Goal: Task Accomplishment & Management: Complete application form

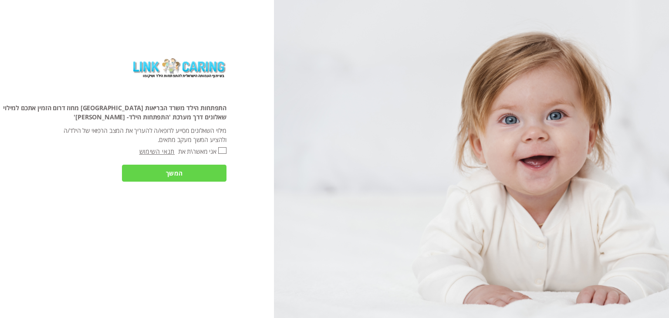
click at [221, 149] on input "אני מאשר\ת את" at bounding box center [222, 150] width 8 height 7
checkbox input "true"
click at [203, 170] on input "המשך" at bounding box center [174, 173] width 105 height 17
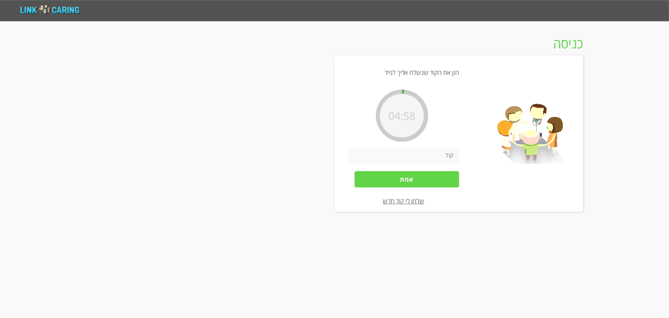
click at [389, 152] on input "number" at bounding box center [403, 155] width 111 height 17
type input "214382"
drag, startPoint x: 13, startPoint y: 298, endPoint x: 379, endPoint y: 178, distance: 385.2
click at [379, 178] on input "אמת" at bounding box center [407, 179] width 105 height 17
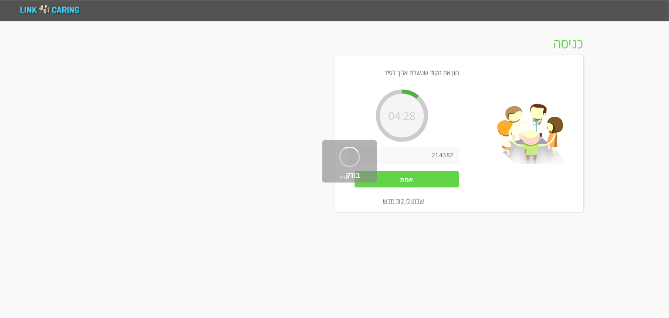
click at [380, 181] on input "אמת" at bounding box center [407, 179] width 105 height 17
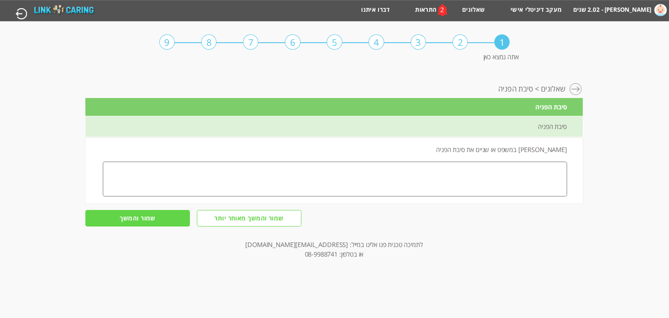
click at [617, 11] on label "[PERSON_NAME] - 2.02 שנים" at bounding box center [613, 9] width 78 height 13
click at [82, 10] on img at bounding box center [64, 9] width 60 height 10
click at [71, 10] on img at bounding box center [64, 9] width 60 height 10
click at [49, 10] on img at bounding box center [64, 9] width 60 height 10
click at [465, 9] on link "שאלונים" at bounding box center [473, 13] width 23 height 14
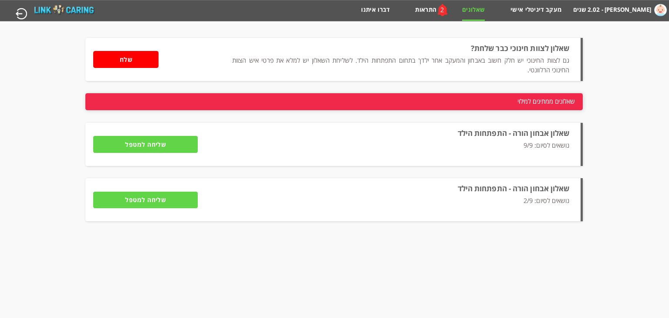
click at [535, 202] on p "נושאים לסיום: 2/9" at bounding box center [400, 205] width 337 height 19
click at [536, 189] on label "שאלון אבחון הורה - התפתחות הילד" at bounding box center [514, 188] width 112 height 10
click at [519, 189] on label "שאלון אבחון הורה - התפתחות הילד" at bounding box center [514, 188] width 112 height 10
click at [170, 201] on input "שליחה למטפל" at bounding box center [145, 200] width 105 height 17
click at [477, 190] on label "שאלון אבחון הורה - התפתחות הילד" at bounding box center [514, 188] width 112 height 10
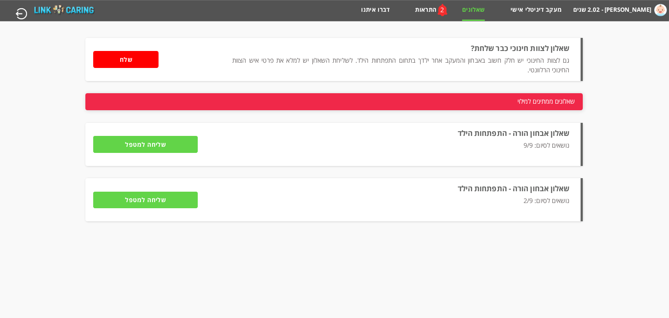
click at [543, 204] on p "נושאים לסיום: 2/9" at bounding box center [400, 205] width 337 height 19
click at [540, 197] on p "נושאים לסיום: 2/9" at bounding box center [400, 205] width 337 height 19
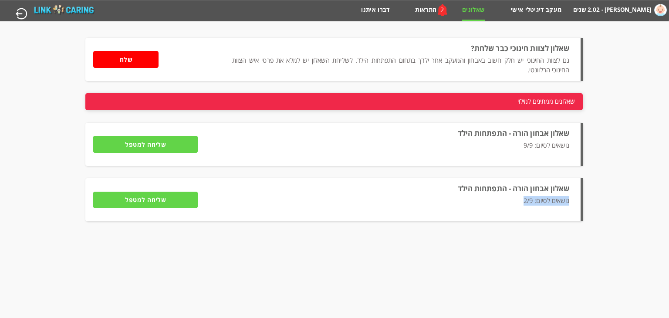
click at [540, 197] on p "נושאים לסיום: 2/9" at bounding box center [400, 205] width 337 height 19
click at [541, 192] on label "שאלון אבחון הורה - התפתחות הילד" at bounding box center [514, 188] width 112 height 10
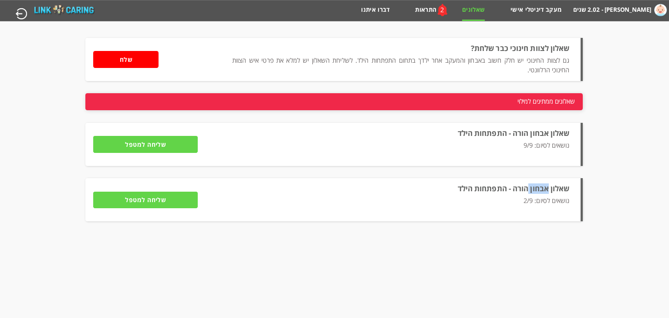
click at [541, 192] on label "שאלון אבחון הורה - התפתחות הילד" at bounding box center [514, 188] width 112 height 10
click at [565, 212] on p "נושאים לסיום: 2/9" at bounding box center [400, 205] width 337 height 19
click at [149, 196] on input "שליחה למטפל" at bounding box center [145, 200] width 105 height 17
click at [427, 7] on link "התראות" at bounding box center [425, 13] width 21 height 14
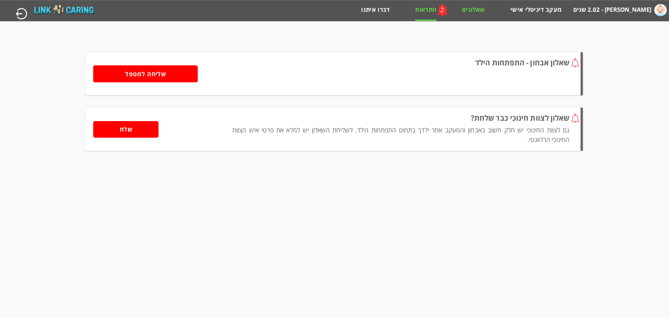
click at [481, 7] on link "שאלונים" at bounding box center [473, 13] width 23 height 14
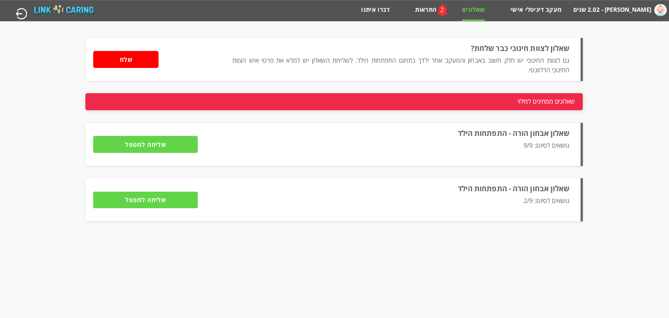
click at [472, 192] on label "שאלון אבחון הורה - התפתחות הילד" at bounding box center [514, 188] width 112 height 10
click at [479, 196] on p "נושאים לסיום: 2/9" at bounding box center [400, 205] width 337 height 19
click at [483, 197] on p "נושאים לסיום: 2/9" at bounding box center [400, 205] width 337 height 19
click at [488, 189] on label "שאלון אבחון הורה - התפתחות הילד" at bounding box center [514, 188] width 112 height 10
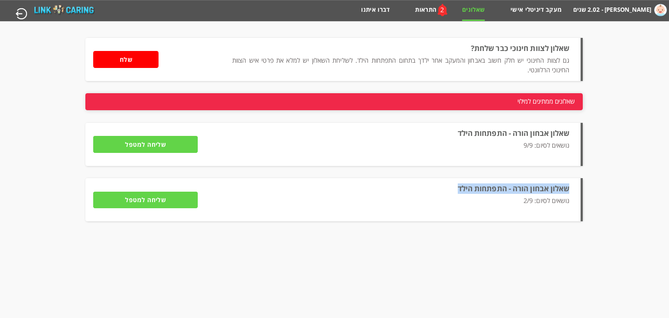
click at [488, 189] on label "שאלון אבחון הורה - התפתחות הילד" at bounding box center [514, 188] width 112 height 10
click at [527, 197] on p "נושאים לסיום: 2/9" at bounding box center [400, 205] width 337 height 19
click at [532, 200] on p "נושאים לסיום: 2/9" at bounding box center [400, 205] width 337 height 19
click at [520, 200] on p "נושאים לסיום: 2/9" at bounding box center [400, 205] width 337 height 19
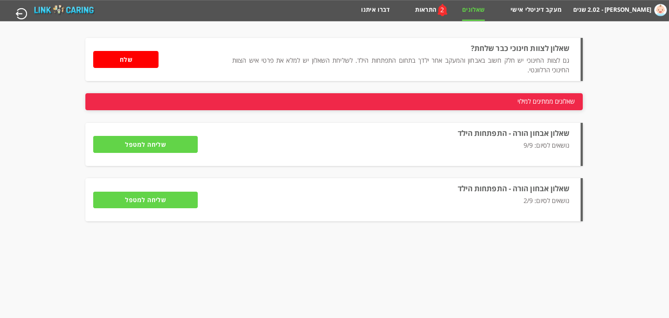
click at [520, 200] on p "נושאים לסיום: 2/9" at bounding box center [400, 205] width 337 height 19
click at [592, 10] on label "[PERSON_NAME] - 2.02 שנים" at bounding box center [613, 9] width 78 height 13
click at [519, 8] on link "מעקב דיגיטלי אישי" at bounding box center [536, 13] width 51 height 14
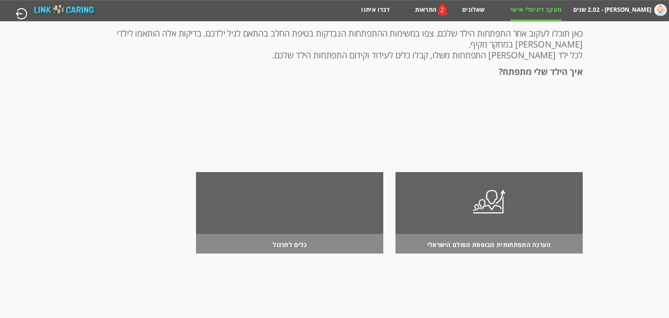
click at [473, 4] on div "מחשבון מבוסס הסולם ההתפתחותי הישראלי שטרימברג אדם - 2.02 שנים מעקב דיגיטלי אישי…" at bounding box center [334, 10] width 670 height 21
click at [474, 11] on link "שאלונים" at bounding box center [473, 13] width 23 height 14
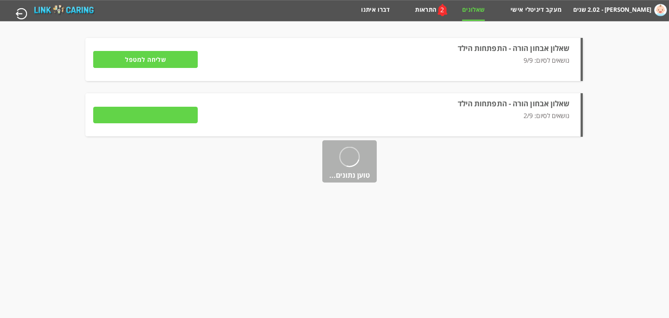
type input "להמשך מילוי השאלון"
type input "שליחה למטפל"
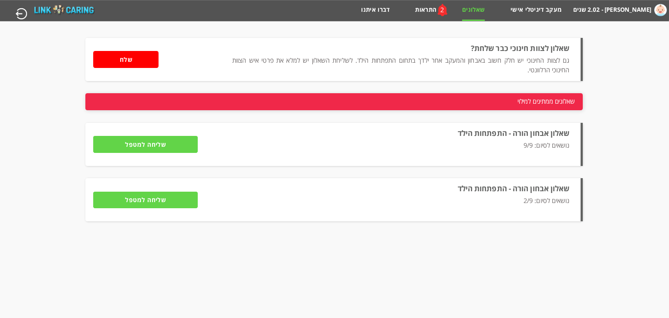
click at [481, 191] on label "שאלון אבחון הורה - התפתחות הילד" at bounding box center [514, 188] width 112 height 10
click at [530, 207] on p "נושאים לסיום: 2/9" at bounding box center [400, 205] width 337 height 19
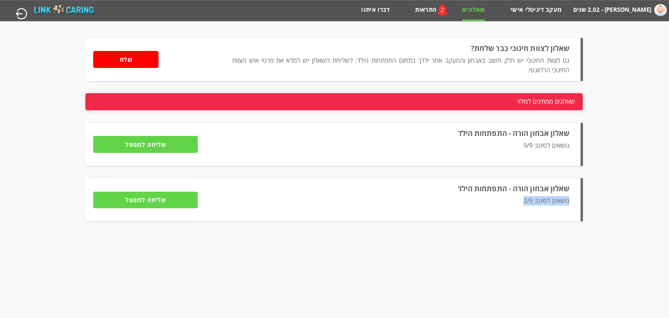
click at [530, 207] on p "נושאים לסיום: 2/9" at bounding box center [400, 205] width 337 height 19
click at [548, 103] on span "שאלונים ממתינים למילוי" at bounding box center [547, 101] width 58 height 16
click at [435, 180] on li "שאלון אבחון הורה - התפתחות הילד נושאים לסיום: 2/9 להמשך מילוי השאלון שליחה למטפל" at bounding box center [334, 199] width 498 height 43
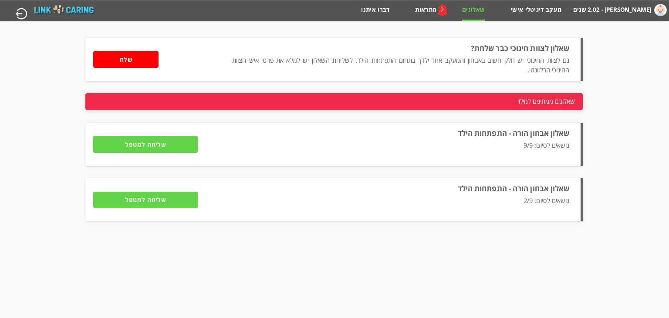
click at [472, 194] on li "שאלון אבחון הורה - התפתחות הילד נושאים לסיום: 2/9 להמשך מילוי השאלון שליחה למטפל" at bounding box center [334, 199] width 498 height 43
click at [159, 199] on input "שליחה למטפל" at bounding box center [145, 200] width 105 height 17
click at [433, 11] on div "2" at bounding box center [442, 10] width 21 height 22
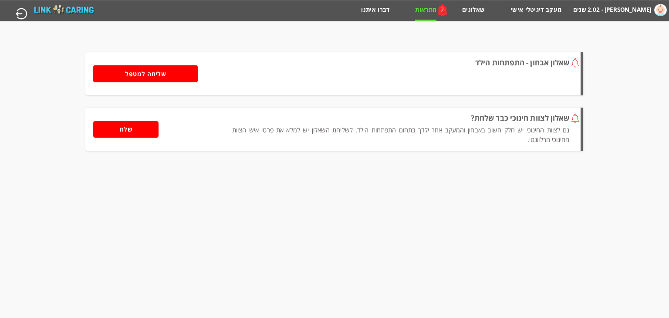
click at [140, 78] on input "שליחה למטפל" at bounding box center [145, 73] width 105 height 17
click at [467, 10] on link "שאלונים" at bounding box center [473, 13] width 23 height 14
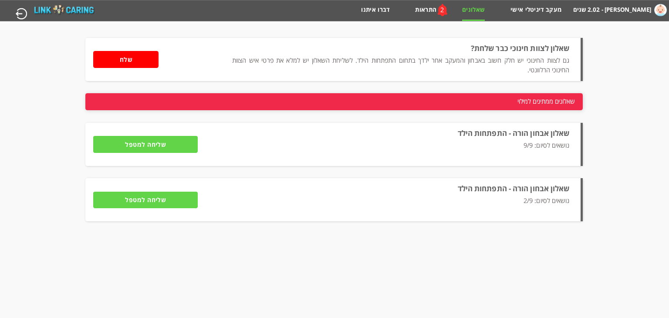
click at [179, 142] on input "שליחה למטפל" at bounding box center [145, 144] width 105 height 17
click at [496, 190] on label "שאלון אבחון הורה - התפתחות הילד" at bounding box center [514, 188] width 112 height 10
click at [573, 186] on li "שאלון אבחון הורה - התפתחות הילד נושאים לסיום: 2/9 להמשך מילוי השאלון שליחה למטפל" at bounding box center [334, 199] width 498 height 43
click at [584, 21] on html "מחשבון מבוסס הסולם ההתפתחותי הישראלי [PERSON_NAME] - 2.02 שנים מעקב דיגיטלי איש…" at bounding box center [334, 10] width 669 height 21
click at [575, 220] on li "שאלון אבחון הורה - התפתחות הילד נושאים לסיום: 2/9 להמשך מילוי השאלון שליחה למטפל" at bounding box center [334, 199] width 498 height 43
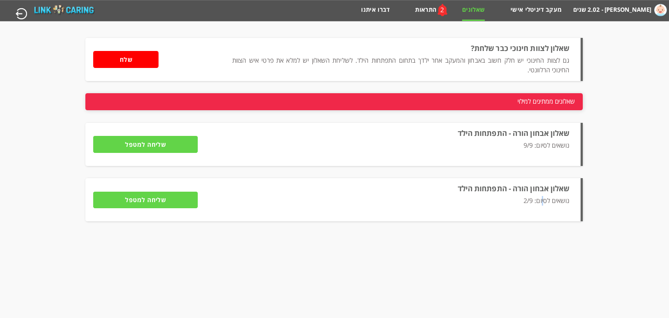
click at [542, 209] on p "נושאים לסיום: 2/9" at bounding box center [400, 205] width 337 height 19
click at [523, 181] on li "שאלון אבחון הורה - התפתחות הילד נושאים לסיום: 2/9 להמשך מילוי השאלון שליחה למטפל" at bounding box center [334, 199] width 498 height 43
drag, startPoint x: 515, startPoint y: 184, endPoint x: 508, endPoint y: 196, distance: 13.3
click at [513, 187] on li "שאלון אבחון הורה - התפתחות הילד נושאים לסיום: 2/9 להמשך מילוי השאלון שליחה למטפל" at bounding box center [334, 199] width 498 height 43
click at [495, 207] on p "נושאים לסיום: 2/9" at bounding box center [400, 205] width 337 height 19
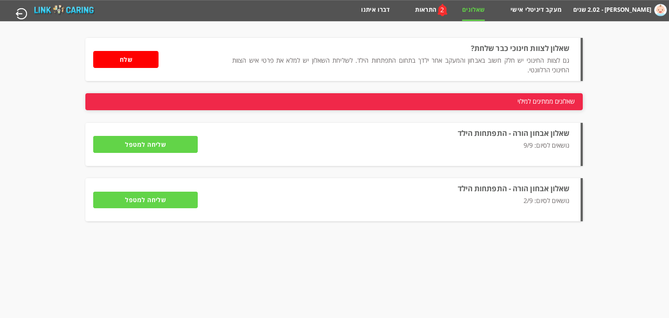
drag, startPoint x: 482, startPoint y: 209, endPoint x: 469, endPoint y: 210, distance: 13.5
click at [474, 210] on p "נושאים לסיום: 2/9" at bounding box center [400, 205] width 337 height 19
click at [47, 7] on img at bounding box center [64, 9] width 60 height 10
click at [156, 185] on li "שאלון אבחון הורה - התפתחות הילד נושאים לסיום: 2/9 להמשך מילוי השאלון שליחה למטפל" at bounding box center [334, 199] width 498 height 43
click at [156, 194] on input "שליחה למטפל" at bounding box center [145, 200] width 105 height 17
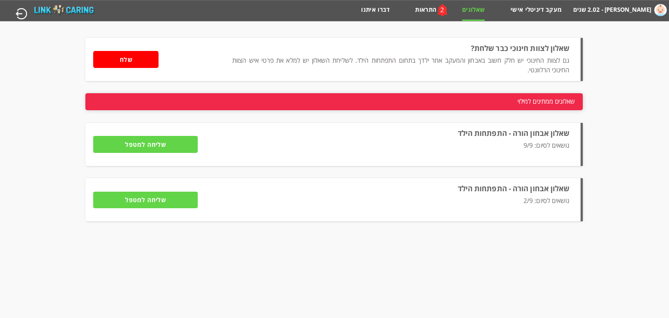
click at [156, 194] on input "שליחה למטפל" at bounding box center [145, 200] width 105 height 17
click at [156, 196] on input "שליחה למטפל" at bounding box center [145, 200] width 105 height 17
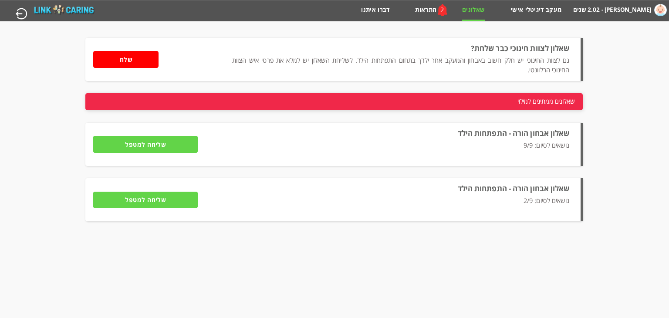
click at [523, 192] on label "שאלון אבחון הורה - התפתחות הילד" at bounding box center [514, 188] width 112 height 10
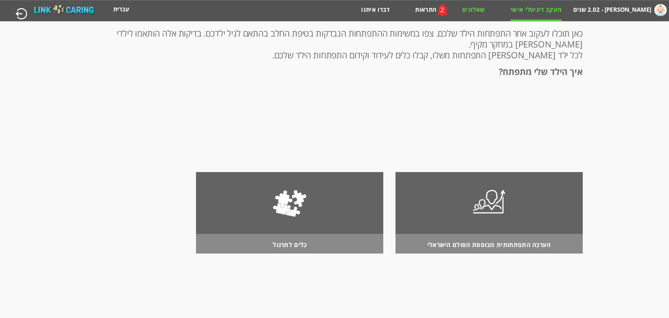
click at [479, 11] on link "שאלונים" at bounding box center [473, 13] width 23 height 14
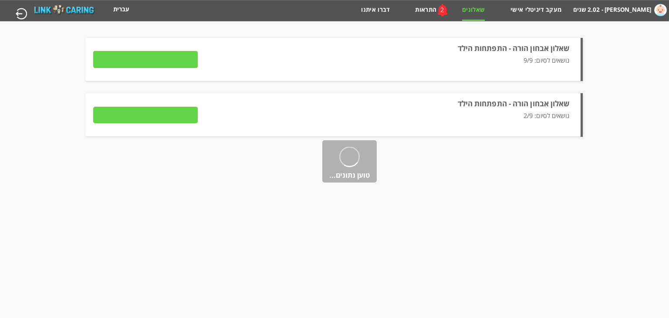
type input "למילוי השאלון"
type input "שליחה למטפל"
type input "להמשך מילוי השאלון"
type input "שליחה למטפל"
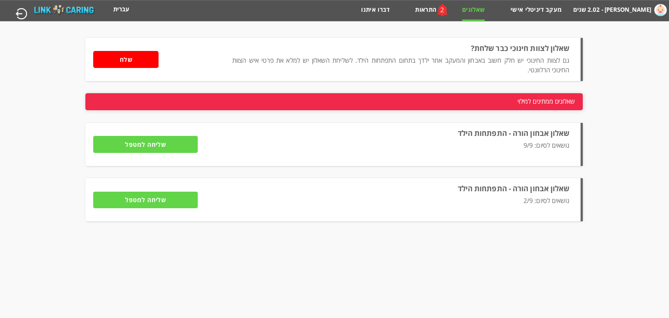
click at [474, 199] on p "נושאים לסיום: 2/9" at bounding box center [400, 205] width 337 height 19
click at [475, 185] on label "שאלון אבחון הורה - התפתחות הילד" at bounding box center [514, 188] width 112 height 10
click at [476, 185] on label "שאלון אבחון הורה - התפתחות הילד" at bounding box center [514, 188] width 112 height 10
click at [550, 199] on p "נושאים לסיום: 2/9" at bounding box center [400, 205] width 337 height 19
click at [551, 198] on p "נושאים לסיום: 2/9" at bounding box center [400, 205] width 337 height 19
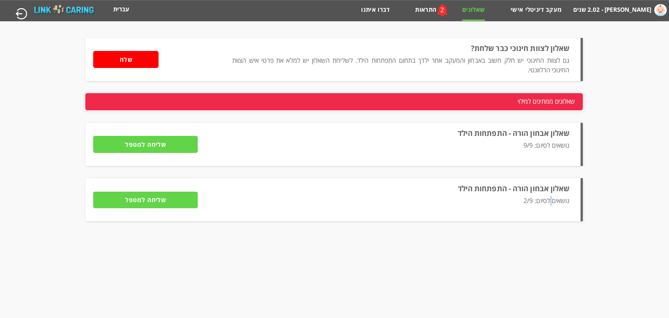
drag, startPoint x: 551, startPoint y: 198, endPoint x: 512, endPoint y: 202, distance: 39.5
click at [550, 198] on p "נושאים לסיום: 2/9" at bounding box center [400, 205] width 337 height 19
click at [172, 197] on input "שליחה למטפל" at bounding box center [145, 200] width 105 height 17
click at [174, 200] on input "שליחה למטפל" at bounding box center [145, 200] width 105 height 17
click at [175, 200] on input "שליחה למטפל" at bounding box center [145, 200] width 105 height 17
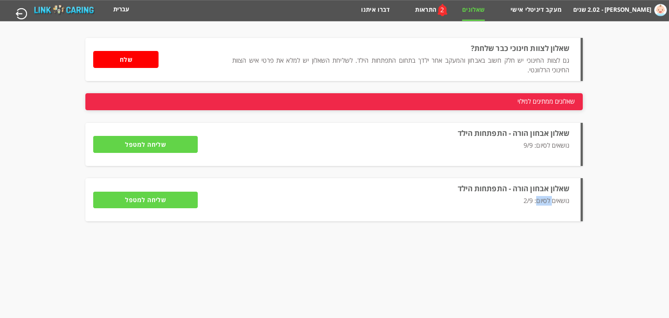
click at [175, 200] on input "שליחה למטפל" at bounding box center [145, 200] width 105 height 17
click at [214, 234] on div "אפשרות זו שמורה לילדים המקושרים למטפלים או ארגונים העושים שימוש במערכת CareConn…" at bounding box center [332, 129] width 502 height 208
click at [207, 220] on li "שאלון אבחון הורה - התפתחות הילד נושאים לסיום: 2/9 להמשך מילוי השאלון שליחה למטפל" at bounding box center [334, 199] width 498 height 43
click at [206, 216] on li "שאלון אבחון הורה - התפתחות הילד נושאים לסיום: 2/9 להמשך מילוי השאלון שליחה למטפל" at bounding box center [334, 199] width 498 height 43
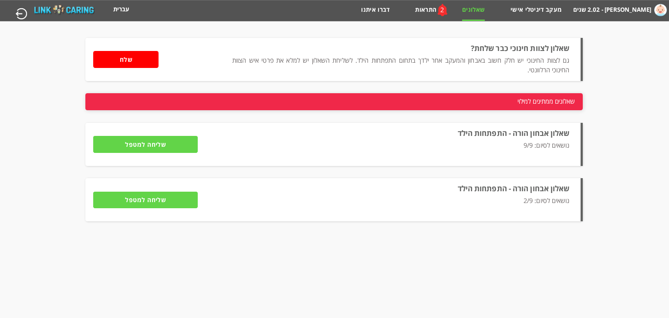
click at [241, 197] on p "נושאים לסיום: 2/9" at bounding box center [400, 205] width 337 height 19
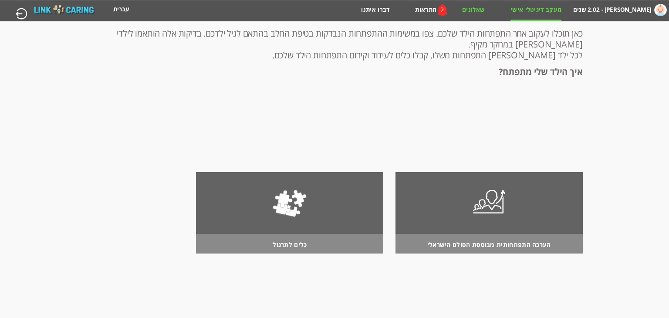
click at [478, 10] on link "שאלונים" at bounding box center [473, 13] width 23 height 14
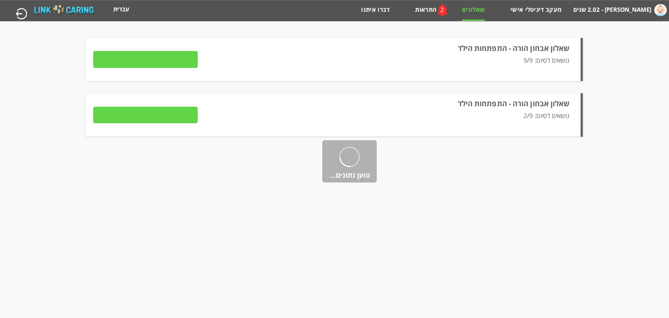
type input "למילוי השאלון"
type input "שליחה למטפל"
type input "להמשך מילוי השאלון"
type input "שליחה למטפל"
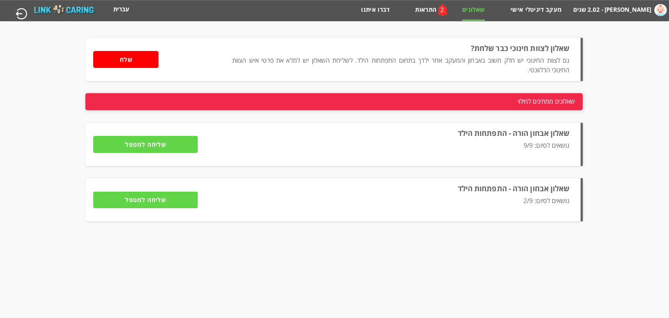
click at [555, 192] on label "שאלון אבחון הורה - התפתחות הילד" at bounding box center [514, 188] width 112 height 10
click at [552, 199] on p "נושאים לסיום: 2/9" at bounding box center [400, 205] width 337 height 19
click at [552, 200] on p "נושאים לסיום: 2/9" at bounding box center [400, 205] width 337 height 19
click at [553, 199] on p "נושאים לסיום: 2/9" at bounding box center [400, 205] width 337 height 19
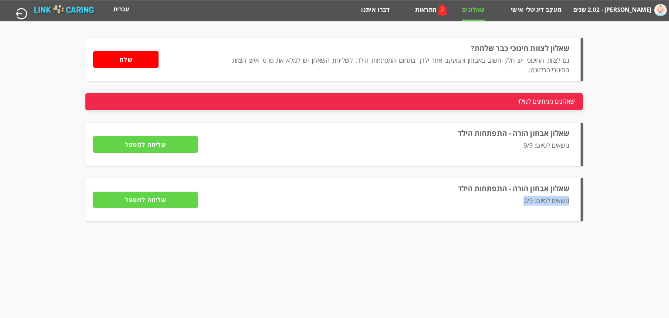
click at [553, 197] on p "נושאים לסיום: 2/9" at bounding box center [400, 205] width 337 height 19
click at [493, 191] on label "שאלון אבחון הורה - התפתחות הילד" at bounding box center [514, 188] width 112 height 10
click at [458, 190] on label "שאלון אבחון הורה - התפתחות הילד" at bounding box center [514, 188] width 112 height 10
click at [480, 190] on label "שאלון אבחון הורה - התפתחות הילד" at bounding box center [514, 188] width 112 height 10
click at [534, 201] on p "נושאים לסיום: 2/9" at bounding box center [400, 205] width 337 height 19
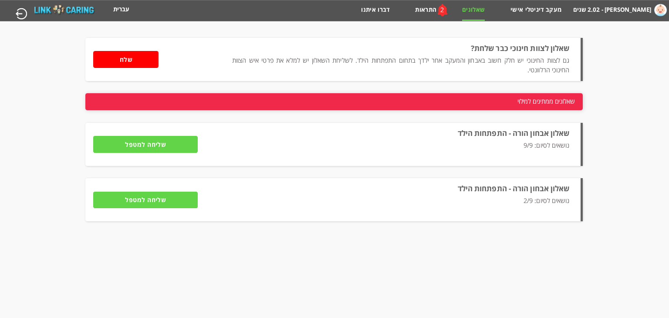
drag, startPoint x: 1, startPoint y: 0, endPoint x: 329, endPoint y: 250, distance: 412.1
click at [329, 21] on html "מחשבון מבוסס הסולם ההתפתחותי הישראלי [PERSON_NAME] - 2.02 שנים מעקב דיגיטלי איש…" at bounding box center [334, 10] width 669 height 21
click at [549, 204] on p "נושאים לסיום: 2/9" at bounding box center [400, 205] width 337 height 19
click at [423, 11] on link "התראות" at bounding box center [425, 13] width 21 height 14
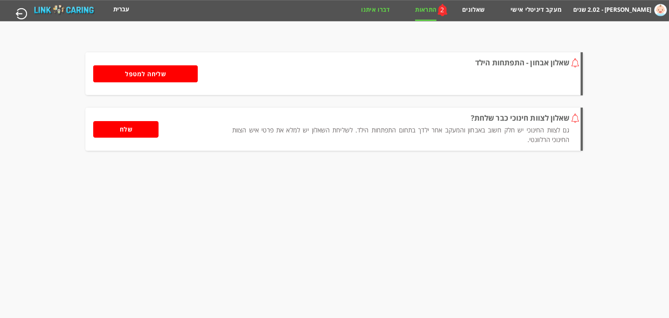
click at [378, 8] on link "דברו איתנו" at bounding box center [375, 13] width 28 height 14
click at [471, 12] on link "שאלונים" at bounding box center [473, 13] width 23 height 14
